Goal: Task Accomplishment & Management: Complete application form

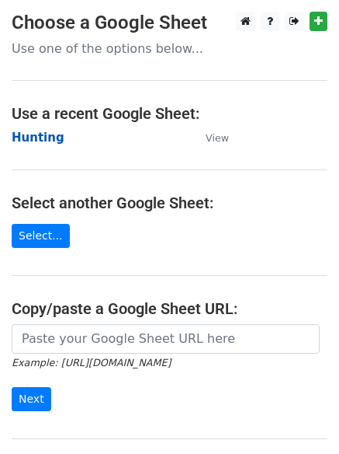
click at [51, 139] on strong "Hunting" at bounding box center [38, 137] width 53 height 14
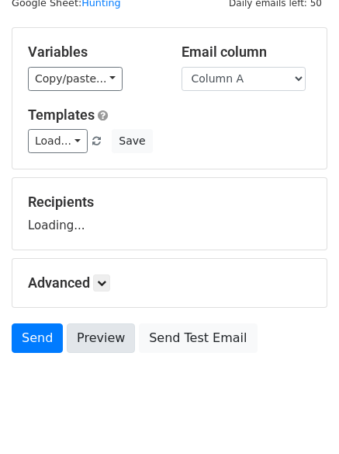
scroll to position [88, 0]
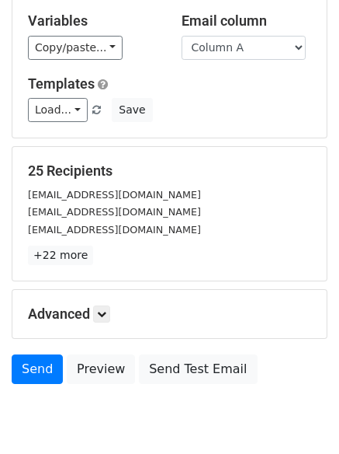
click at [96, 304] on div "Advanced Tracking Track Opens UTM Codes Track Clicks Filters Only include sprea…" at bounding box center [169, 314] width 315 height 48
click at [106, 310] on icon at bounding box center [101, 313] width 9 height 9
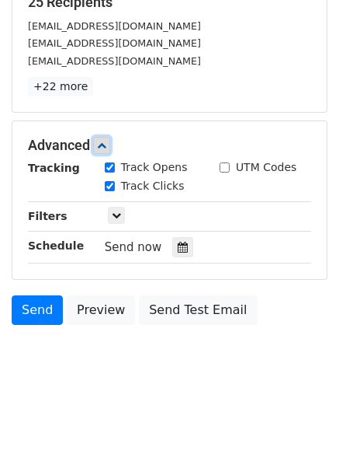
scroll to position [268, 0]
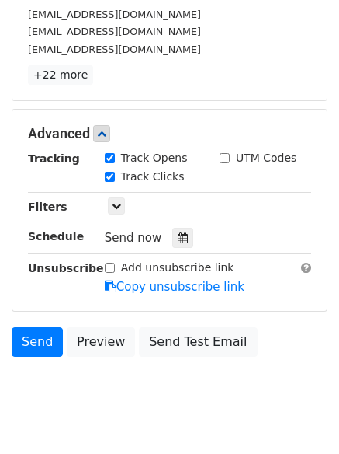
click at [179, 250] on div "Tracking Track Opens UTM Codes Track Clicks Filters Only include spreadsheet ro…" at bounding box center [169, 222] width 283 height 145
click at [178, 242] on icon at bounding box center [183, 237] width 10 height 11
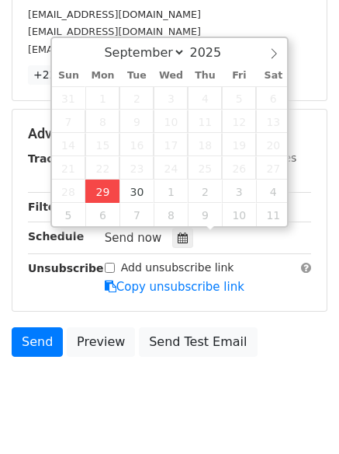
type input "2025-09-29 12:00"
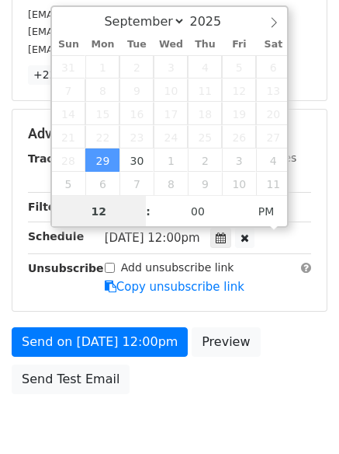
scroll to position [1, 0]
type input "4"
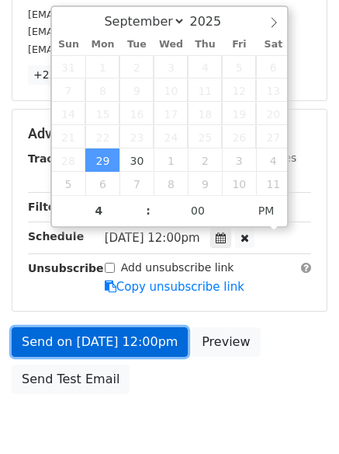
type input "2025-09-29 16:00"
click at [116, 335] on link "Send on Sep 29 at 12:00pm" at bounding box center [100, 342] width 176 height 30
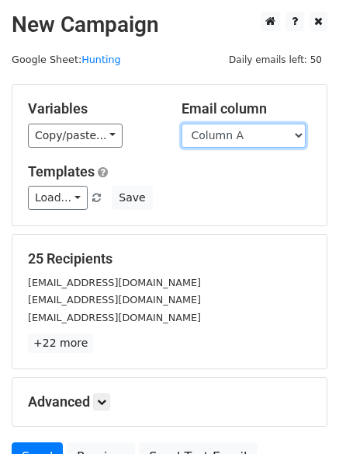
click at [205, 135] on select "Column A Column B Column C Column D Column E Column F" at bounding box center [244, 135] width 124 height 24
select select "Column B"
click at [182, 123] on select "Column A Column B Column C Column D Column E Column F" at bounding box center [244, 135] width 124 height 24
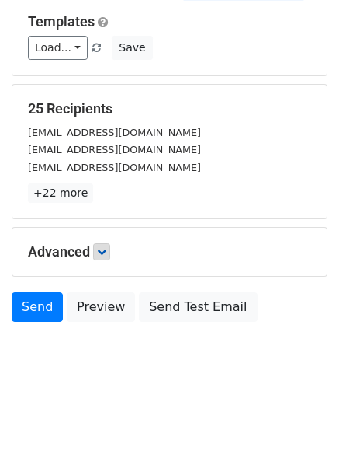
scroll to position [88, 0]
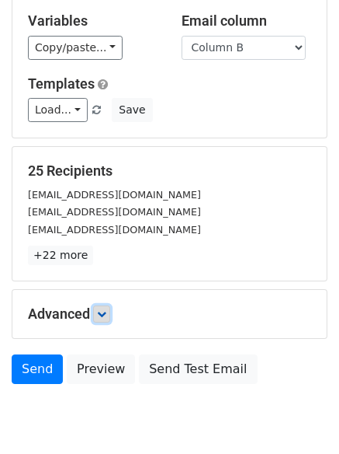
click at [105, 309] on icon at bounding box center [101, 313] width 9 height 9
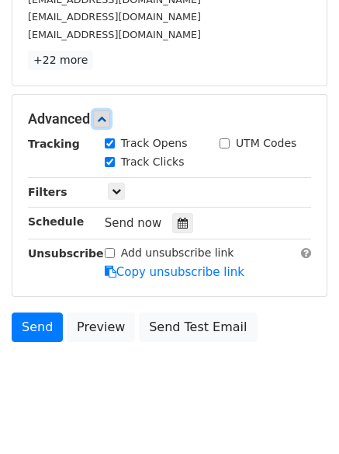
scroll to position [302, 0]
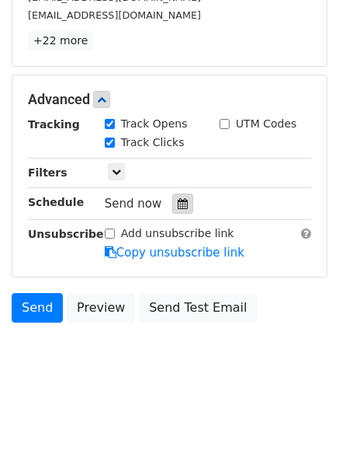
click at [172, 210] on div at bounding box center [182, 203] width 21 height 20
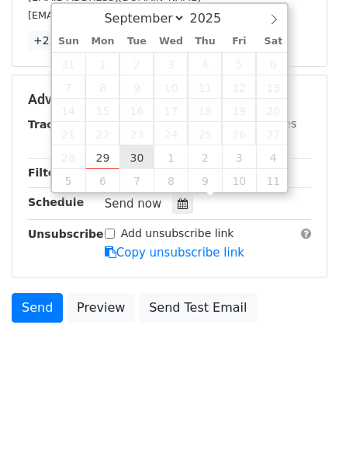
type input "2025-09-30 12:00"
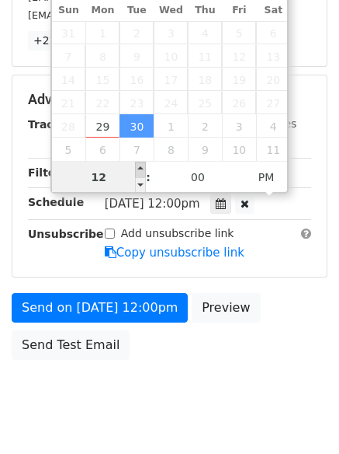
scroll to position [1, 0]
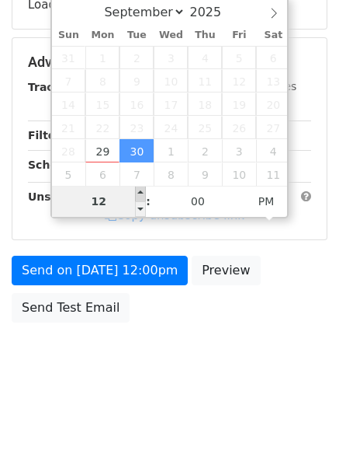
type input "5"
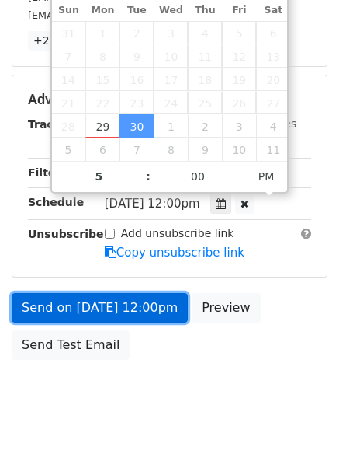
type input "2025-09-30 17:00"
click at [98, 308] on link "Send on Sep 30 at 12:00pm" at bounding box center [100, 308] width 176 height 30
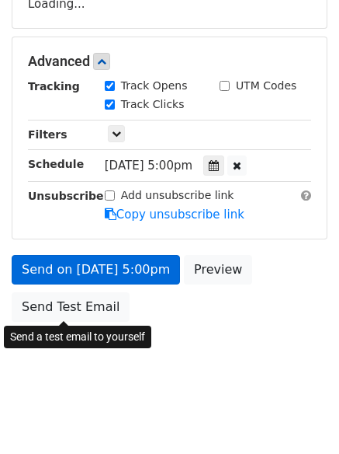
scroll to position [277, 0]
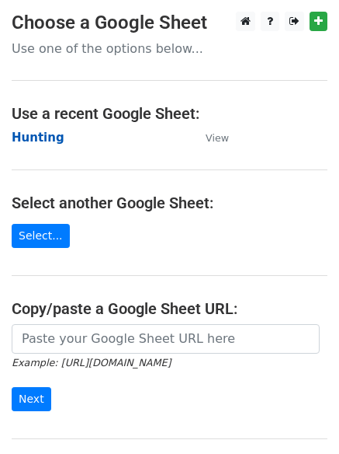
click at [49, 140] on strong "Hunting" at bounding box center [38, 137] width 53 height 14
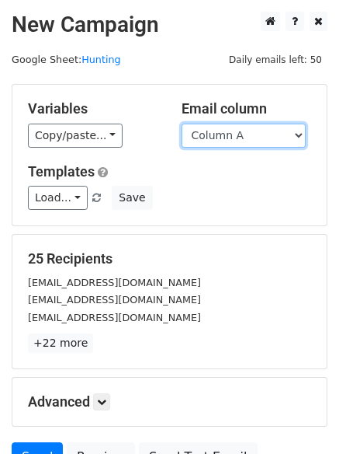
click at [225, 134] on select "Column A Column B Column C Column D Column E Column F" at bounding box center [244, 135] width 124 height 24
select select "Column C"
click at [182, 123] on select "Column A Column B Column C Column D Column E Column F" at bounding box center [244, 135] width 124 height 24
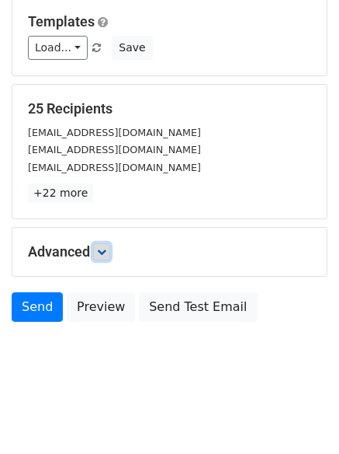
click at [105, 243] on link at bounding box center [101, 251] width 17 height 17
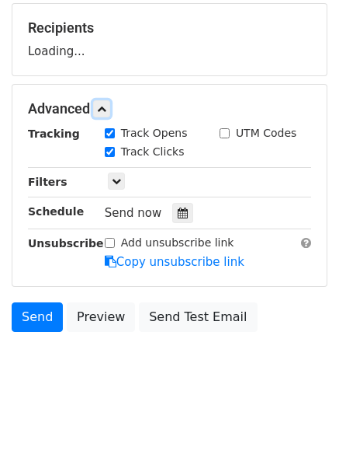
scroll to position [234, 0]
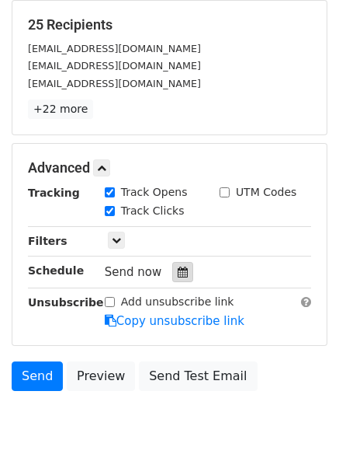
click at [178, 267] on icon at bounding box center [183, 271] width 10 height 11
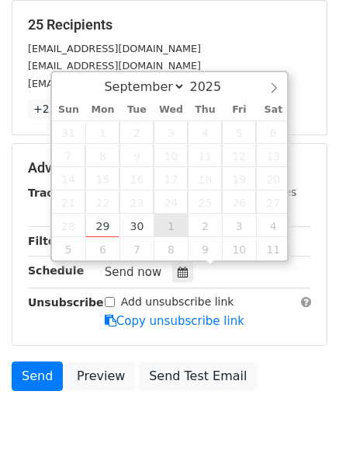
type input "2025-10-01 12:00"
select select "9"
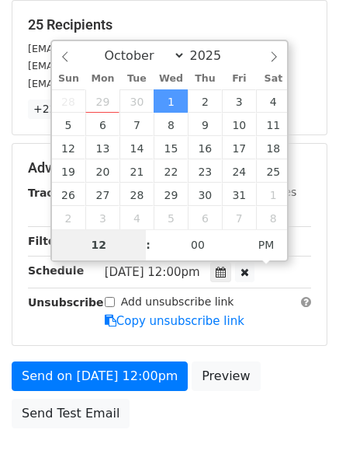
type input "6"
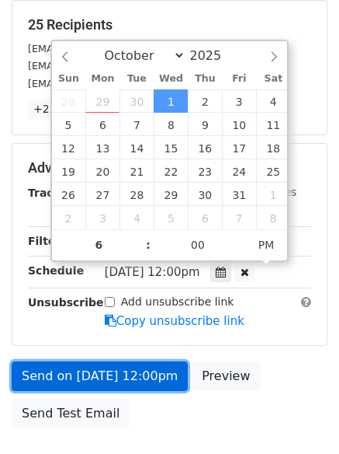
type input "2025-10-01 18:00"
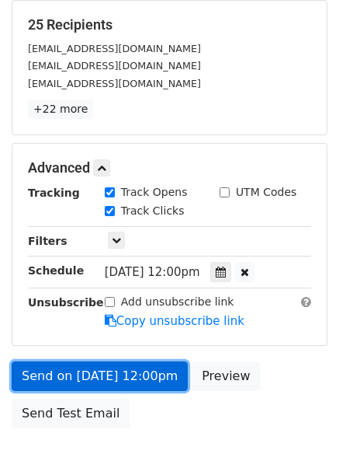
click at [113, 373] on link "Send on Oct 1 at 12:00pm" at bounding box center [100, 376] width 176 height 30
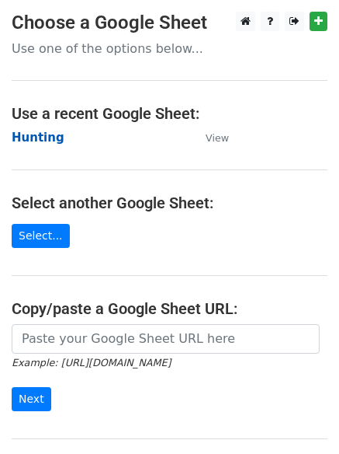
click at [29, 130] on strong "Hunting" at bounding box center [38, 137] width 53 height 14
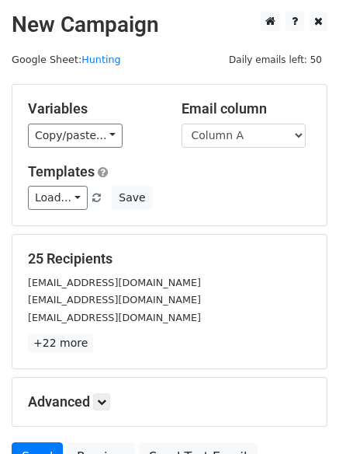
click at [226, 140] on select "Column A Column B Column C Column D Column E Column F" at bounding box center [244, 135] width 124 height 24
click at [224, 131] on select "Column A Column B Column C Column D Column E Column F" at bounding box center [244, 135] width 124 height 24
select select "Column D"
click at [182, 123] on select "Column A Column B Column C Column D Column E Column F" at bounding box center [244, 135] width 124 height 24
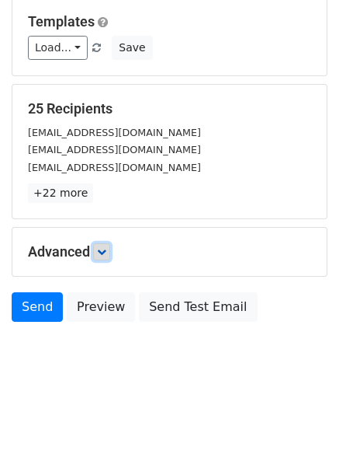
click at [103, 252] on icon at bounding box center [101, 251] width 9 height 9
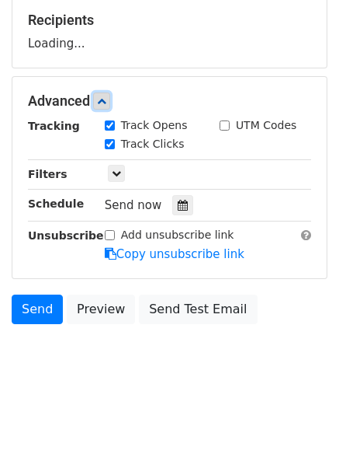
scroll to position [240, 0]
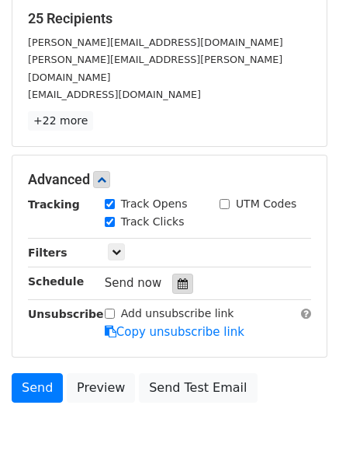
click at [179, 278] on icon at bounding box center [183, 283] width 10 height 11
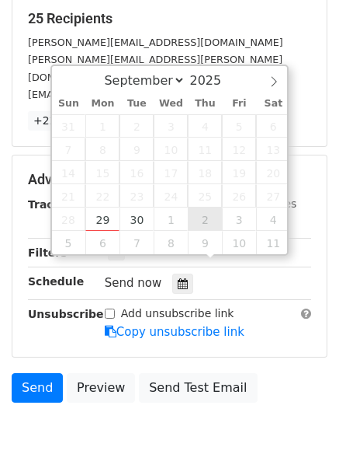
type input "2025-10-02 12:00"
select select "9"
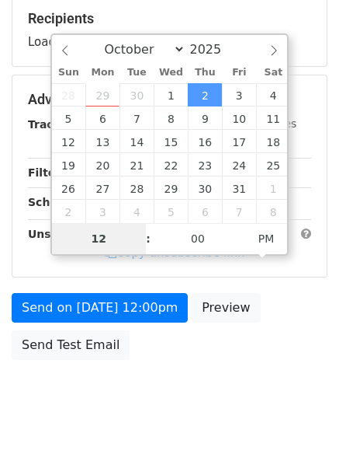
type input "7"
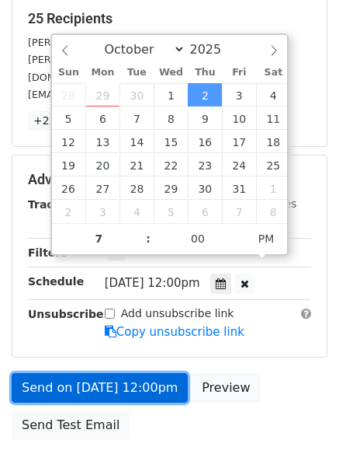
type input "2025-10-02 19:00"
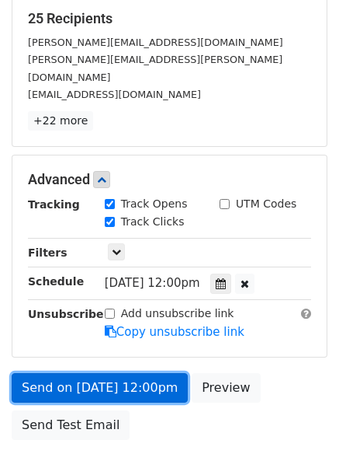
click at [130, 373] on link "Send on Oct 2 at 12:00pm" at bounding box center [100, 388] width 176 height 30
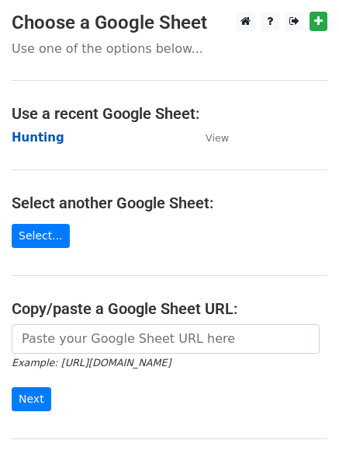
click at [40, 134] on strong "Hunting" at bounding box center [38, 137] width 53 height 14
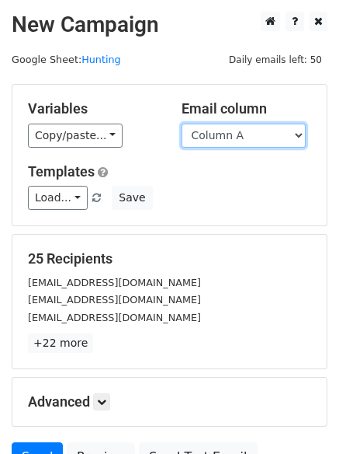
click at [243, 138] on select "Column A Column B Column C Column D Column E Column F" at bounding box center [244, 135] width 124 height 24
select select "Column E"
click at [182, 123] on select "Column A Column B Column C Column D Column E Column F" at bounding box center [244, 135] width 124 height 24
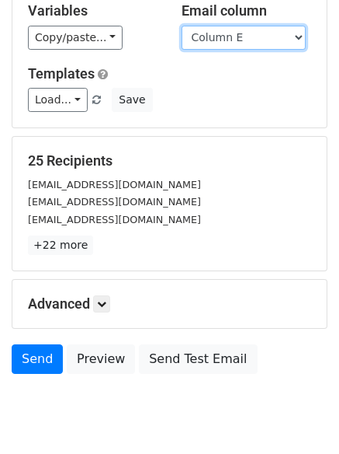
scroll to position [150, 0]
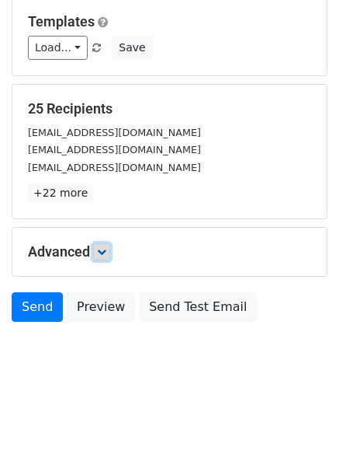
click at [110, 252] on link at bounding box center [101, 251] width 17 height 17
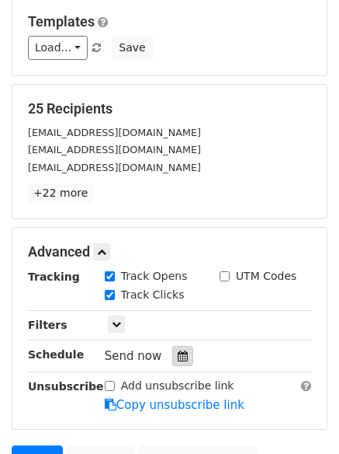
click at [178, 356] on icon at bounding box center [183, 355] width 10 height 11
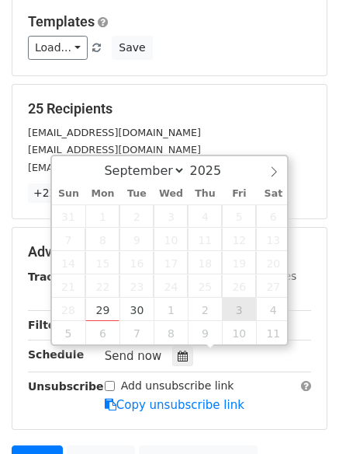
type input "[DATE] 12:00"
select select "9"
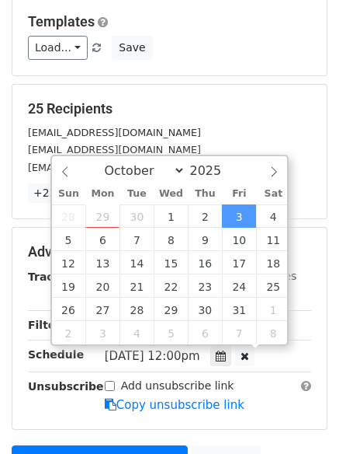
scroll to position [1, 0]
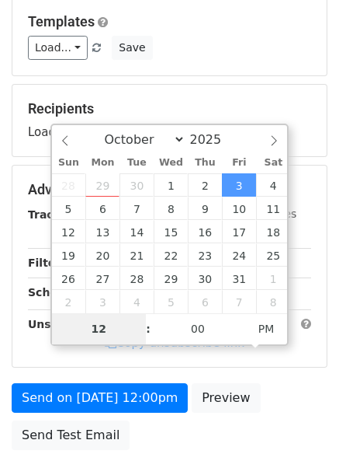
type input "8"
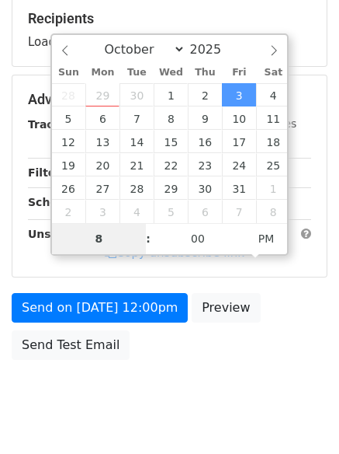
scroll to position [277, 0]
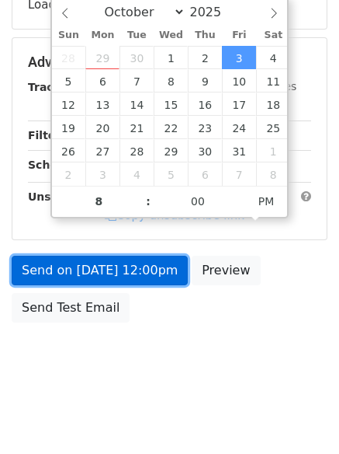
type input "[DATE] 20:00"
click at [89, 267] on link "Send on [DATE] 12:00pm" at bounding box center [100, 271] width 176 height 30
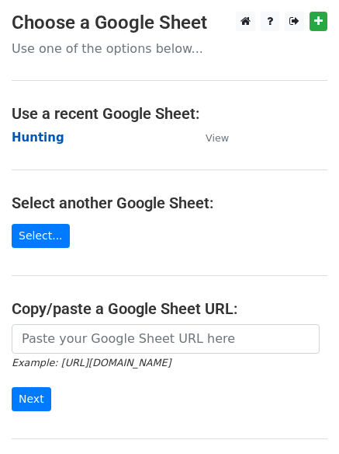
click at [40, 135] on strong "Hunting" at bounding box center [38, 137] width 53 height 14
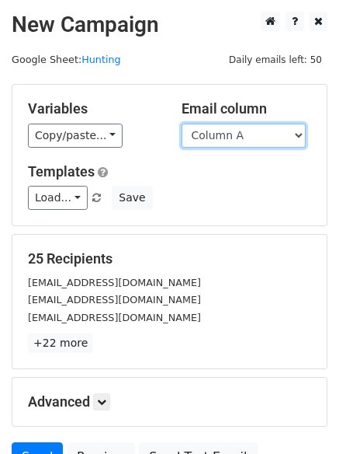
drag, startPoint x: 0, startPoint y: 0, endPoint x: 234, endPoint y: 136, distance: 270.4
click at [234, 136] on select "Column A Column B Column C Column D Column E Column F" at bounding box center [244, 135] width 124 height 24
select select "Column F"
click at [182, 123] on select "Column A Column B Column C Column D Column E Column F" at bounding box center [244, 135] width 124 height 24
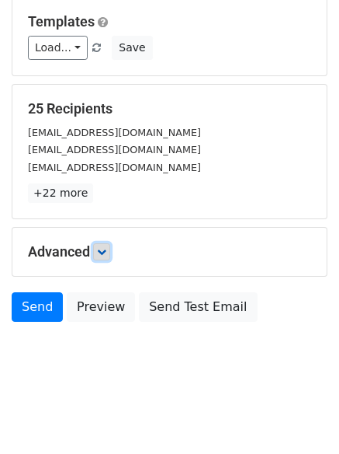
click at [106, 249] on icon at bounding box center [101, 251] width 9 height 9
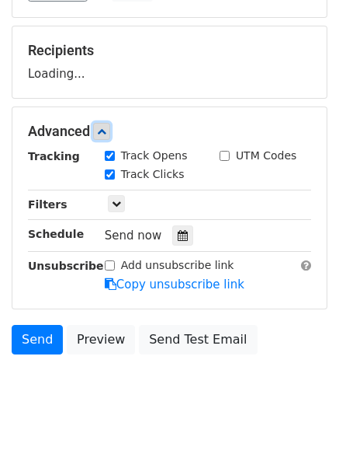
scroll to position [240, 0]
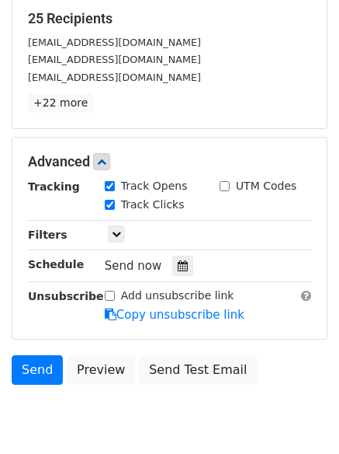
click at [173, 283] on div "Tracking Track Opens UTM Codes Track Clicks Filters Only include spreadsheet ro…" at bounding box center [169, 250] width 283 height 145
click at [173, 272] on div at bounding box center [182, 266] width 21 height 20
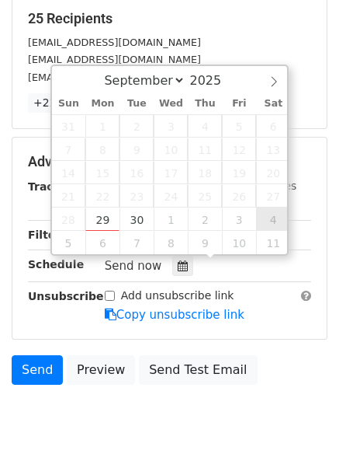
type input "[DATE] 12:00"
select select "9"
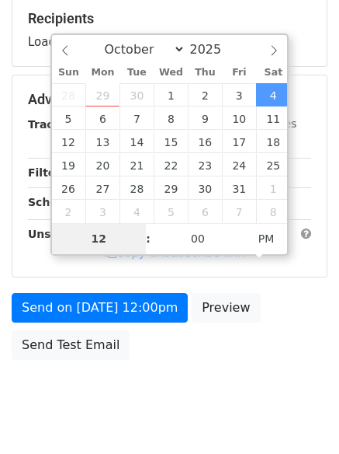
type input "9"
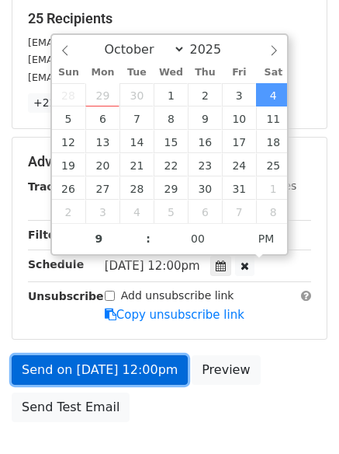
type input "[DATE] 21:00"
click at [84, 358] on link "Send on [DATE] 12:00pm" at bounding box center [100, 370] width 176 height 30
